Goal: Task Accomplishment & Management: Complete application form

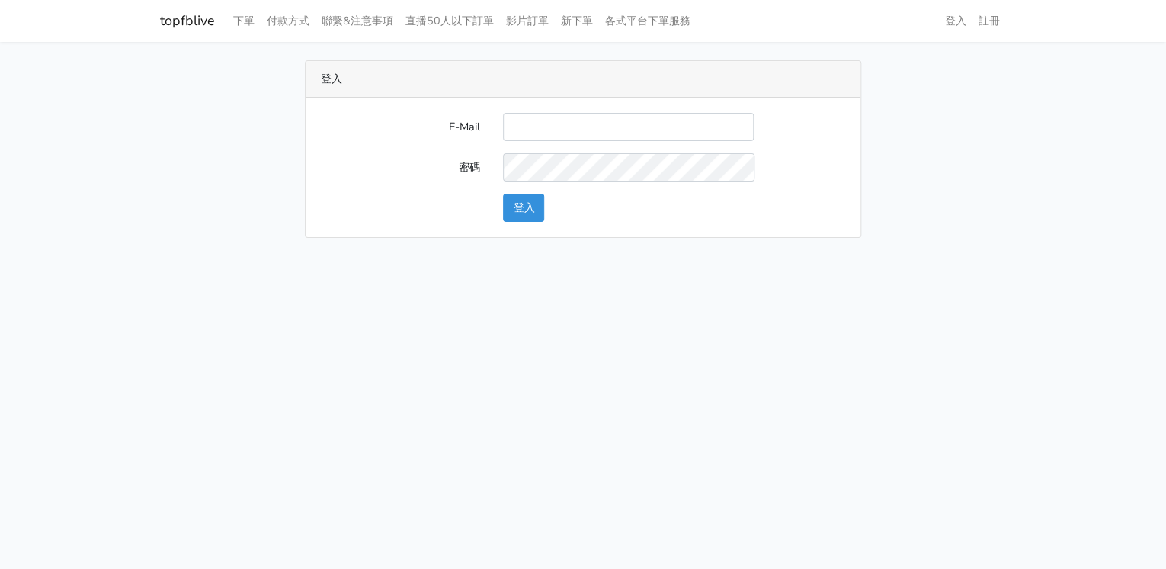
click at [588, 129] on input "E-Mail" at bounding box center [628, 127] width 251 height 28
type input "lillianokada@yahoo.com.tw"
click at [512, 211] on button "登入" at bounding box center [523, 208] width 41 height 28
